Goal: Task Accomplishment & Management: Use online tool/utility

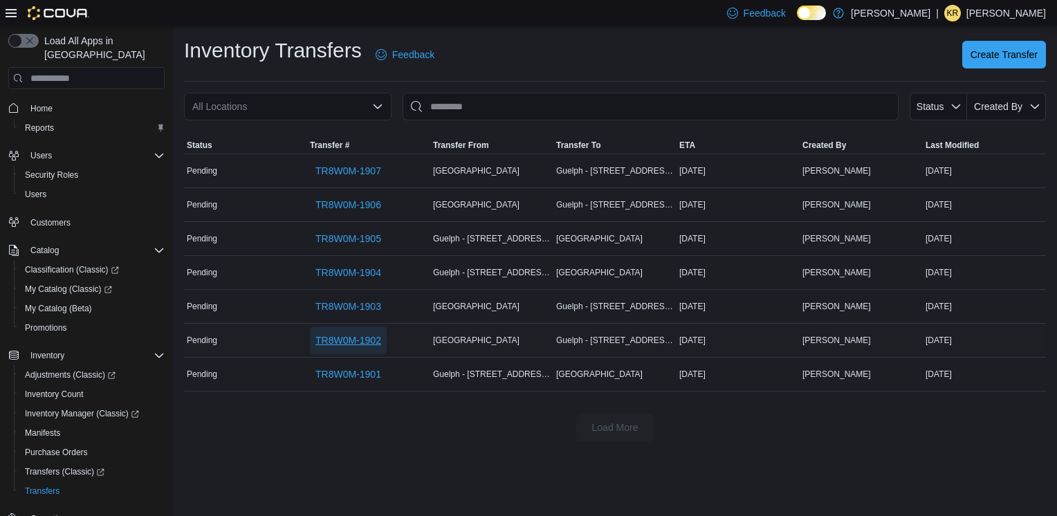
click at [355, 344] on span "TR8W0M-1902" at bounding box center [348, 340] width 66 height 14
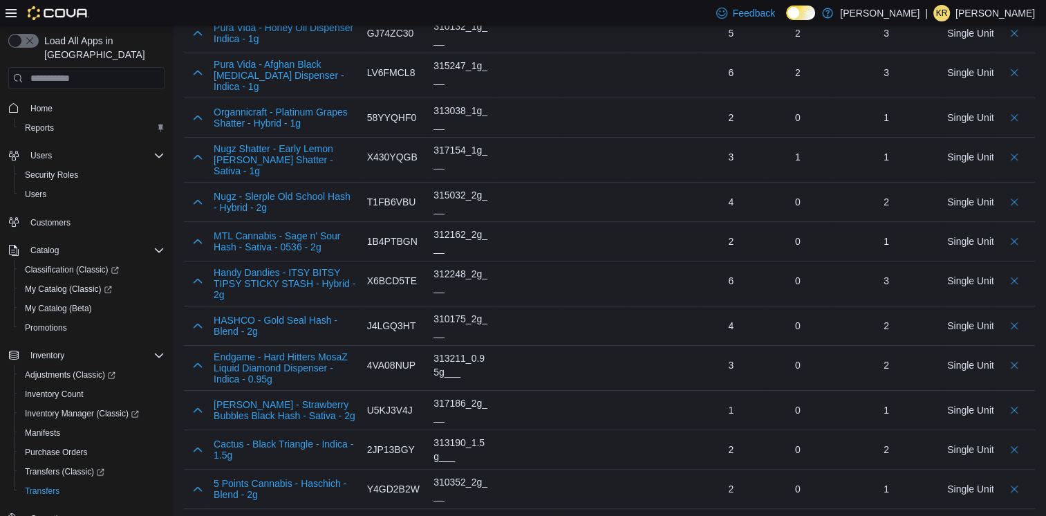
scroll to position [553, 0]
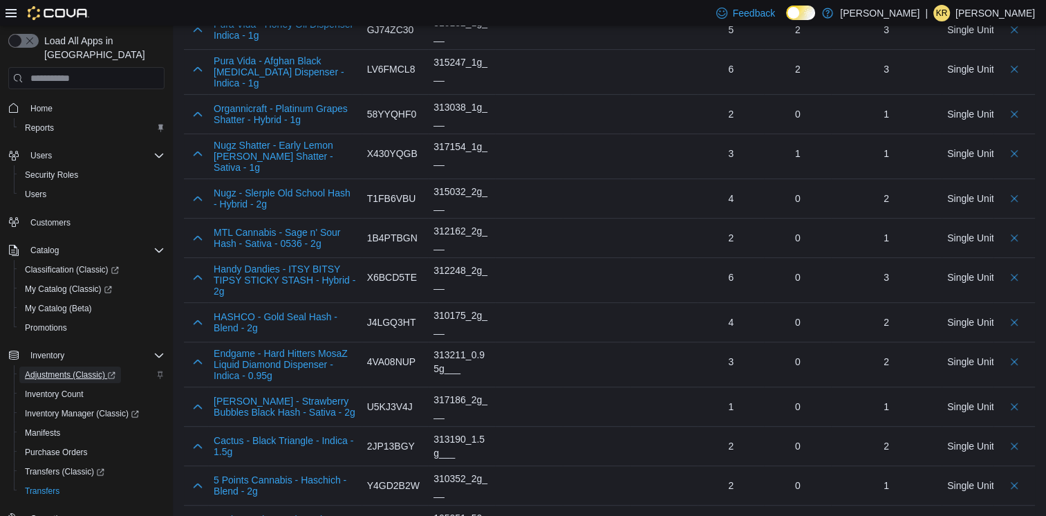
click at [59, 369] on span "Adjustments (Classic)" at bounding box center [70, 374] width 91 height 11
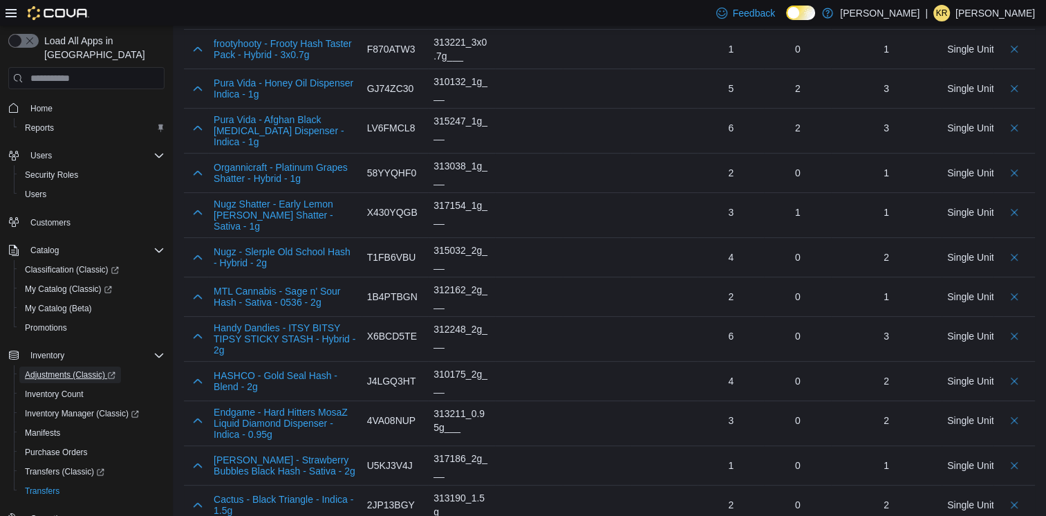
scroll to position [403, 0]
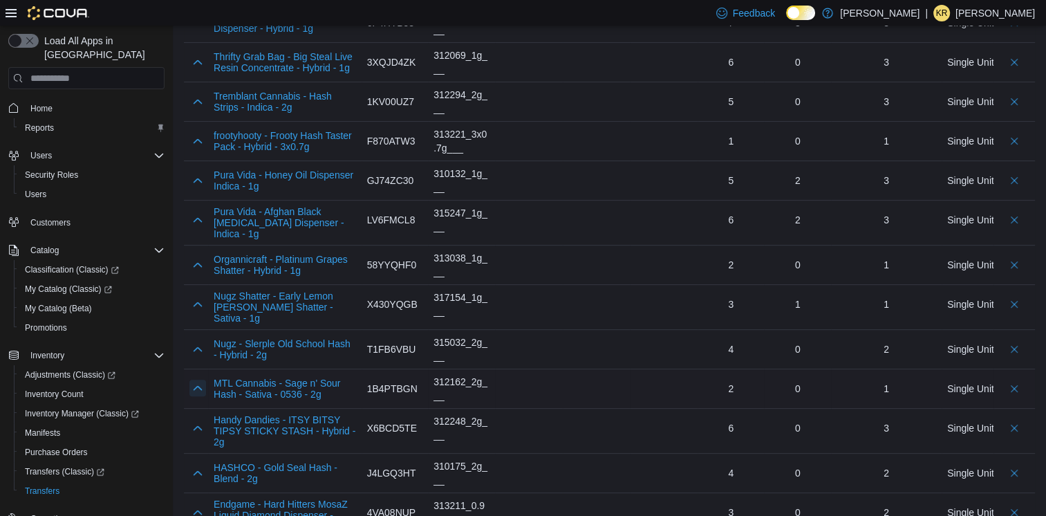
click at [196, 380] on button "button" at bounding box center [198, 388] width 17 height 17
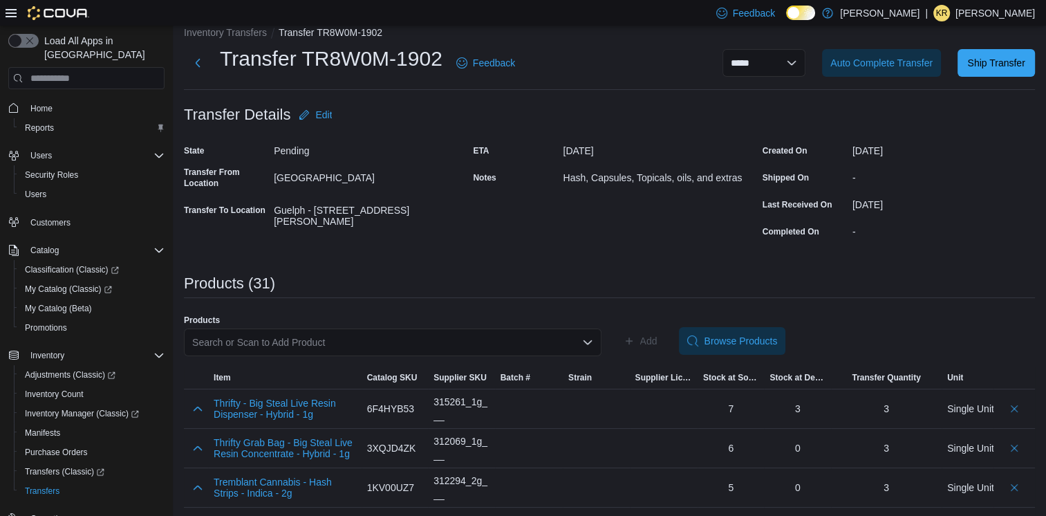
scroll to position [0, 0]
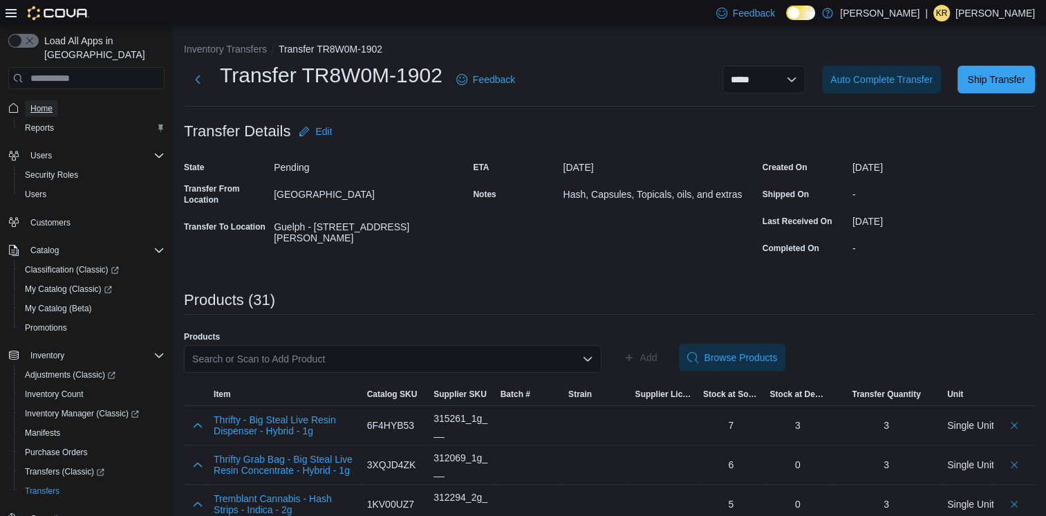
click at [33, 103] on span "Home" at bounding box center [41, 108] width 22 height 11
